Goal: Task Accomplishment & Management: Manage account settings

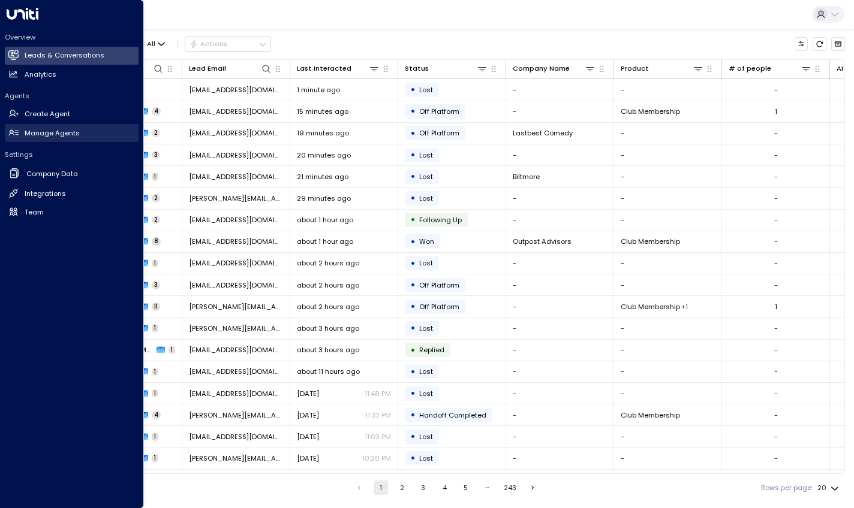
click at [20, 130] on link "Manage Agents Manage Agents" at bounding box center [72, 133] width 134 height 18
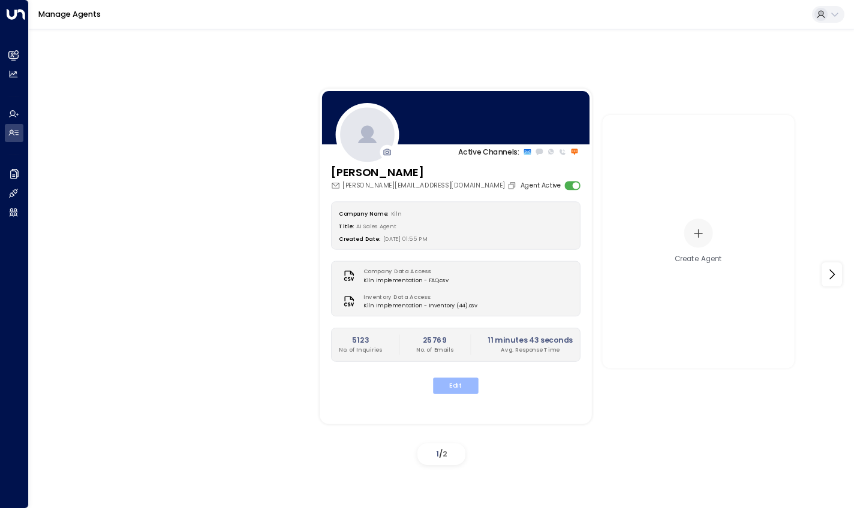
click at [462, 387] on button "Edit" at bounding box center [456, 386] width 46 height 16
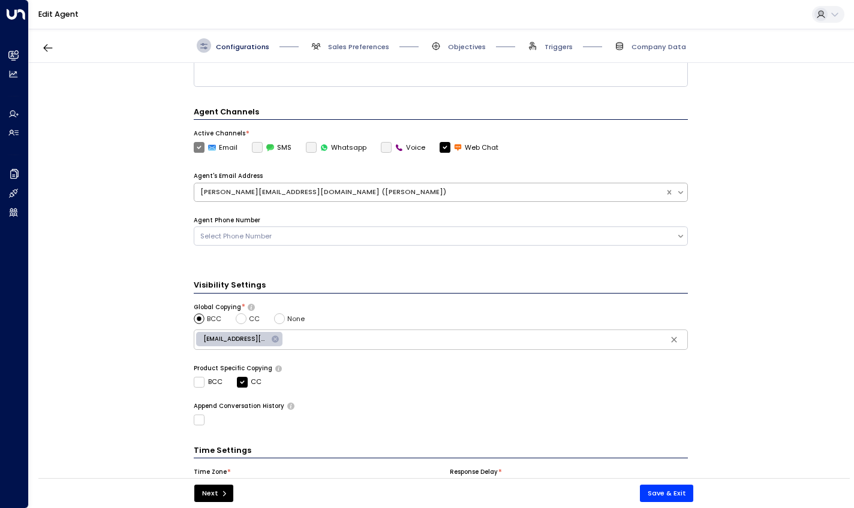
scroll to position [311, 0]
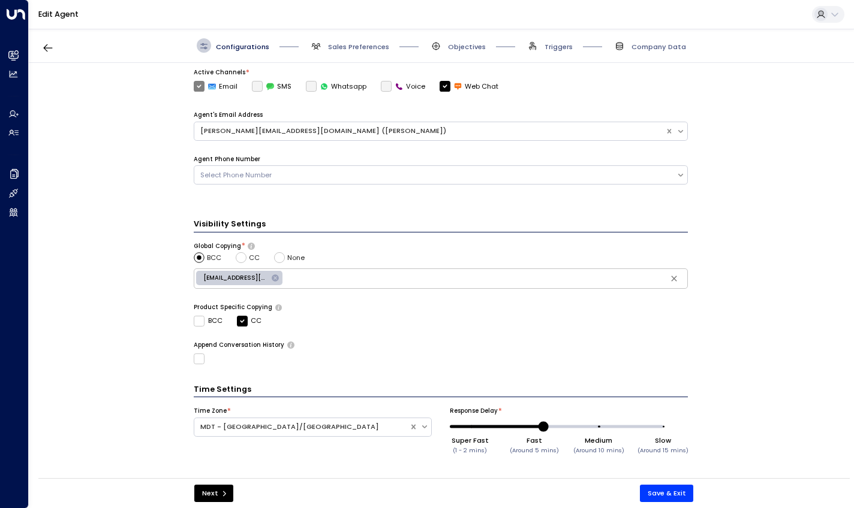
drag, startPoint x: 601, startPoint y: 426, endPoint x: 529, endPoint y: 431, distance: 72.8
click at [538, 431] on span at bounding box center [543, 427] width 10 height 10
drag, startPoint x: 531, startPoint y: 426, endPoint x: 561, endPoint y: 429, distance: 30.1
click at [561, 429] on span at bounding box center [561, 427] width 10 height 10
type input "*"
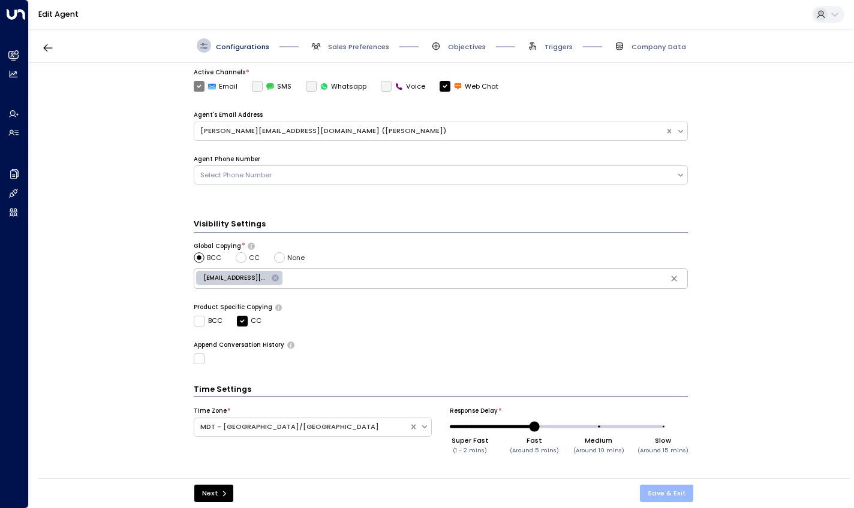
click at [664, 494] on button "Save & Exit" at bounding box center [667, 493] width 54 height 17
